Goal: Transaction & Acquisition: Purchase product/service

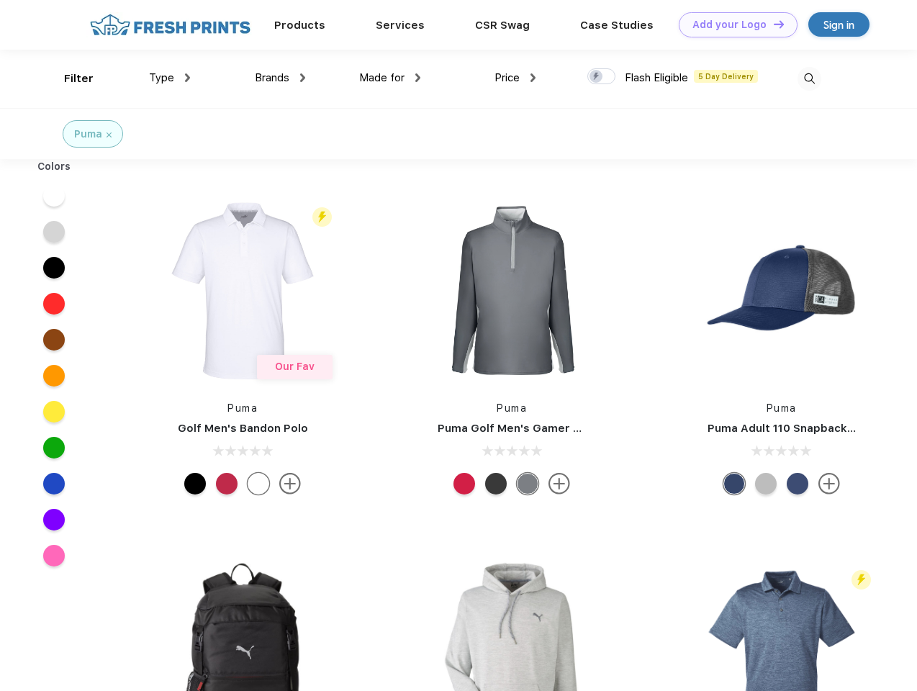
scroll to position [1, 0]
click at [733, 24] on link "Add your Logo Design Tool" at bounding box center [738, 24] width 119 height 25
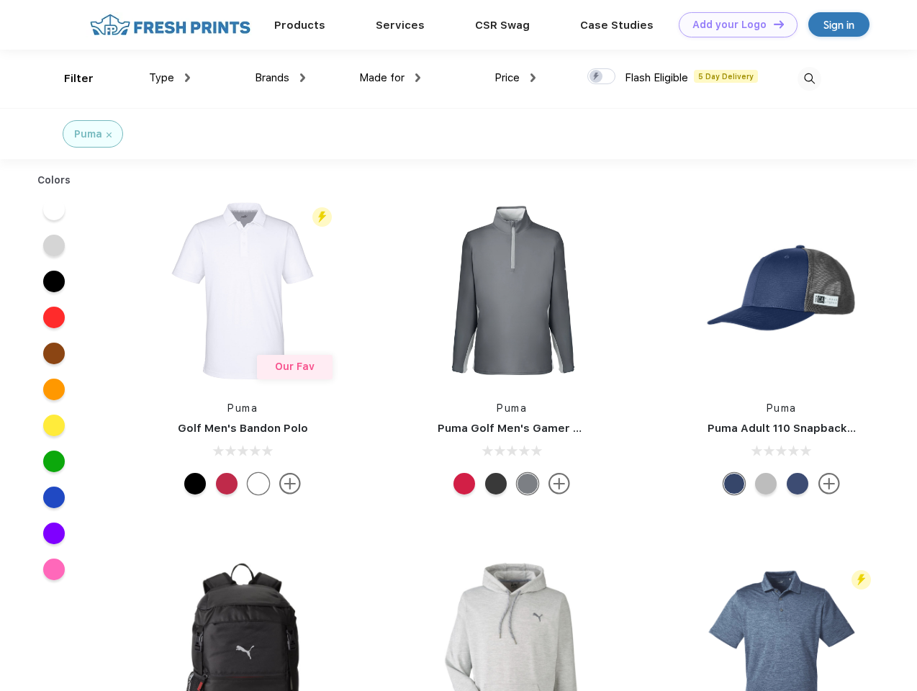
click at [0, 0] on div "Design Tool" at bounding box center [0, 0] width 0 height 0
click at [772, 24] on link "Add your Logo Design Tool" at bounding box center [738, 24] width 119 height 25
click at [69, 78] on div "Filter" at bounding box center [79, 79] width 30 height 17
click at [170, 78] on span "Type" at bounding box center [161, 77] width 25 height 13
click at [280, 78] on span "Brands" at bounding box center [272, 77] width 35 height 13
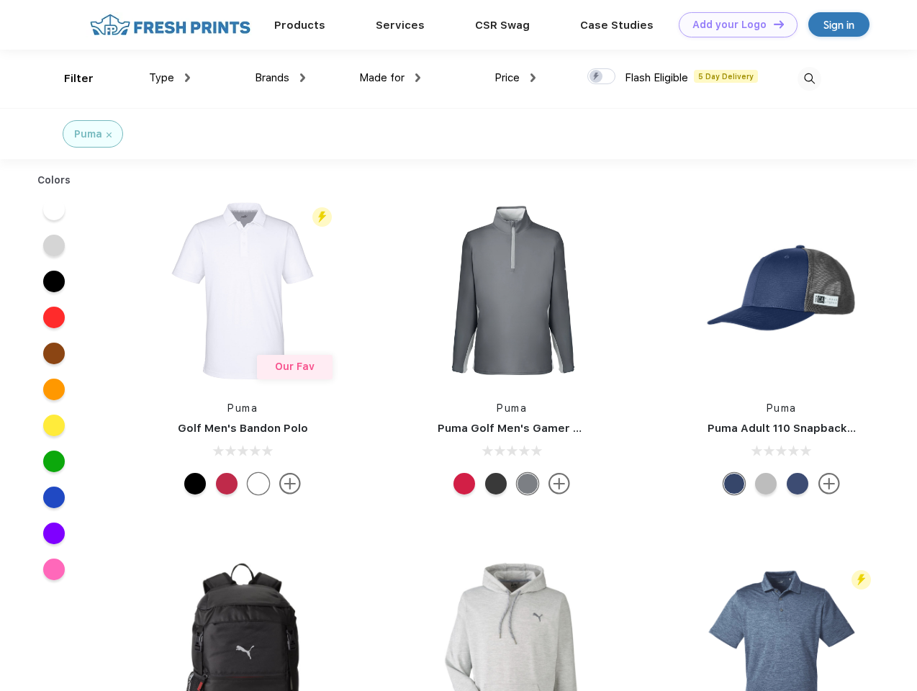
click at [390, 78] on span "Made for" at bounding box center [381, 77] width 45 height 13
click at [515, 78] on span "Price" at bounding box center [506, 77] width 25 height 13
click at [602, 77] on div at bounding box center [601, 76] width 28 height 16
click at [597, 77] on input "checkbox" at bounding box center [591, 72] width 9 height 9
click at [809, 78] on img at bounding box center [809, 79] width 24 height 24
